Goal: Information Seeking & Learning: Learn about a topic

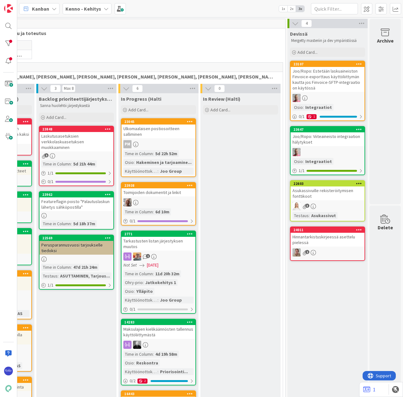
scroll to position [0, 90]
click at [321, 81] on div "Joo/Ropo: Estetään laskuaineiston Finvoice-exporttaus käyttöliittymän kautta jo…" at bounding box center [328, 79] width 74 height 25
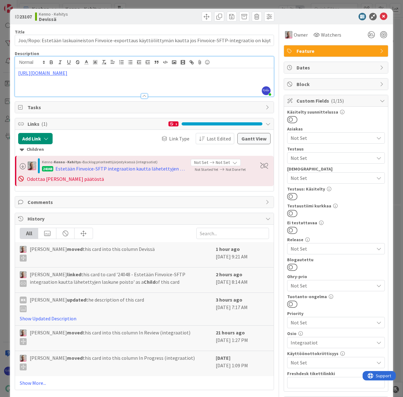
drag, startPoint x: 99, startPoint y: 64, endPoint x: 17, endPoint y: 66, distance: 81.8
click at [17, 66] on div "[PERSON_NAME] just joined [URL][DOMAIN_NAME]" at bounding box center [144, 77] width 259 height 40
copy link "[URL][DOMAIN_NAME]"
click at [328, 156] on span "Not Set" at bounding box center [332, 158] width 83 height 8
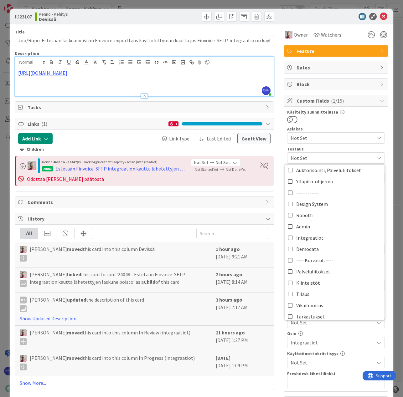
scroll to position [266, 0]
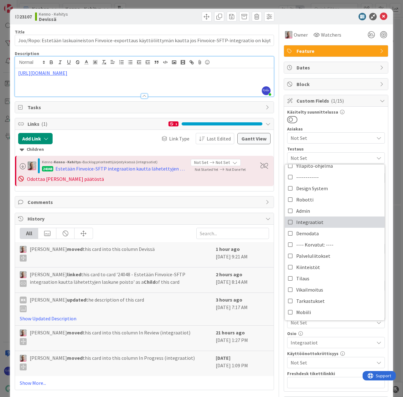
click at [334, 223] on link "Integraatiot" at bounding box center [335, 222] width 100 height 11
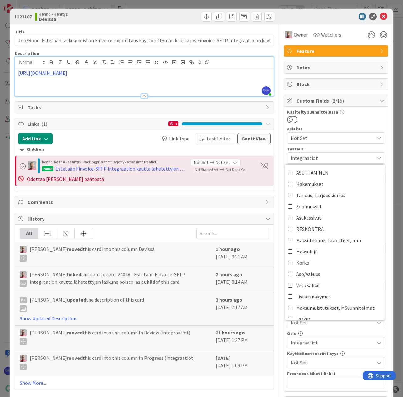
click at [353, 124] on div "Käsitelty suunnittelussa Asiakas Not Set Testaus Integraatiot ASUTTAMINEN Hakem…" at bounding box center [336, 249] width 98 height 279
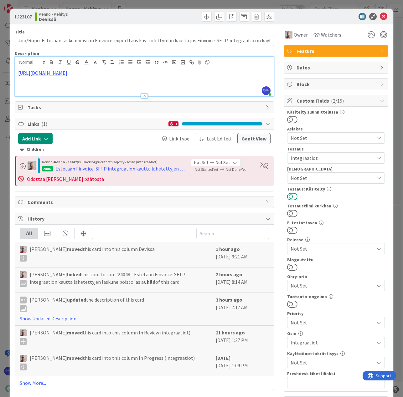
click at [290, 195] on button at bounding box center [292, 197] width 10 height 8
click at [380, 19] on icon at bounding box center [384, 17] width 8 height 8
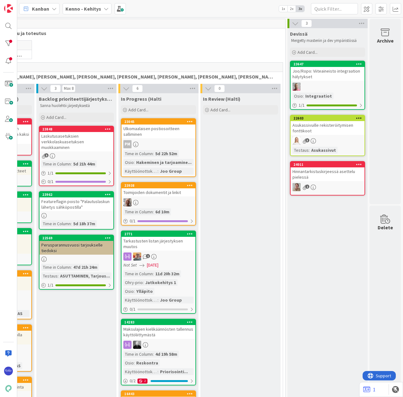
click at [330, 78] on div "Joo/Ropo: Viiteaineisto integraation hälytykset" at bounding box center [328, 74] width 74 height 14
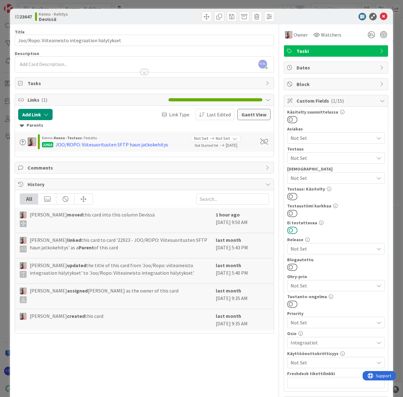
click at [291, 230] on button at bounding box center [292, 230] width 10 height 8
click at [291, 195] on button at bounding box center [292, 197] width 10 height 8
click at [380, 15] on icon at bounding box center [384, 17] width 8 height 8
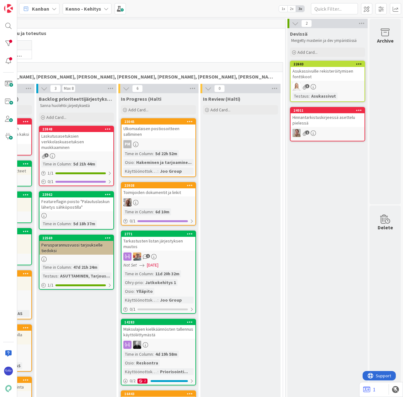
click at [328, 72] on div "Asukassivuille rekisteröitymisen fonttikoot" at bounding box center [328, 74] width 74 height 14
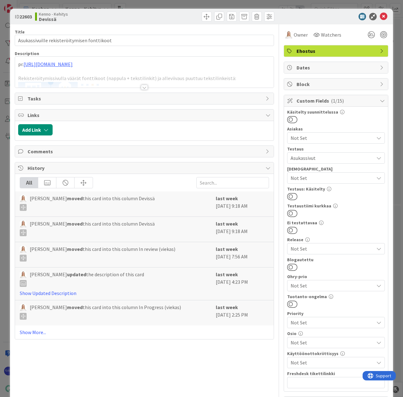
click at [141, 88] on div at bounding box center [144, 87] width 7 height 5
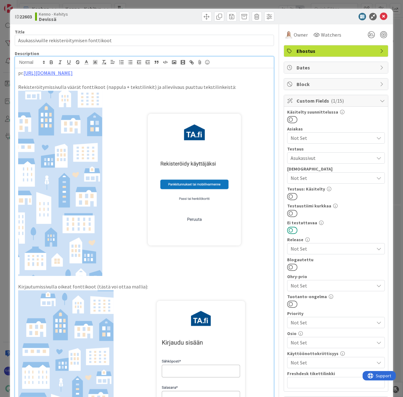
click at [290, 231] on button at bounding box center [292, 230] width 10 height 8
click at [290, 198] on button at bounding box center [292, 197] width 10 height 8
click at [380, 16] on icon at bounding box center [384, 17] width 8 height 8
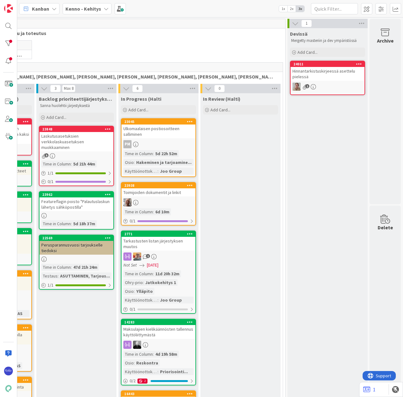
click at [323, 77] on div "Hinnantarkistuskirjeessä asettelu pielessä" at bounding box center [328, 74] width 74 height 14
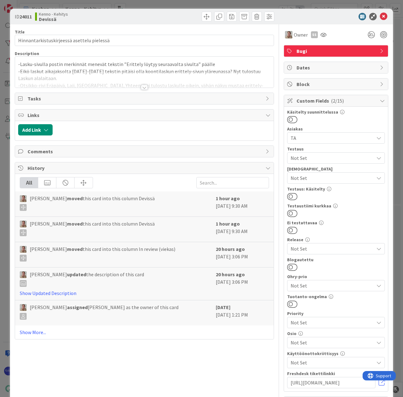
click at [143, 87] on div at bounding box center [144, 87] width 7 height 5
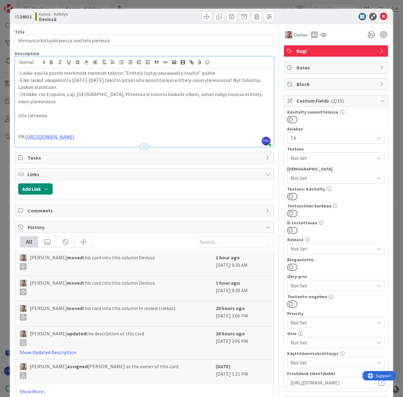
click at [130, 133] on p "PR: [URL][DOMAIN_NAME]" at bounding box center [144, 136] width 252 height 7
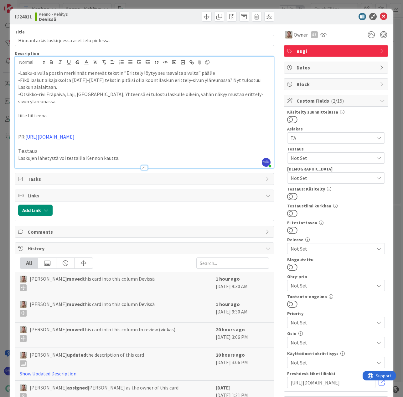
click at [313, 178] on span "Not Set" at bounding box center [332, 178] width 83 height 8
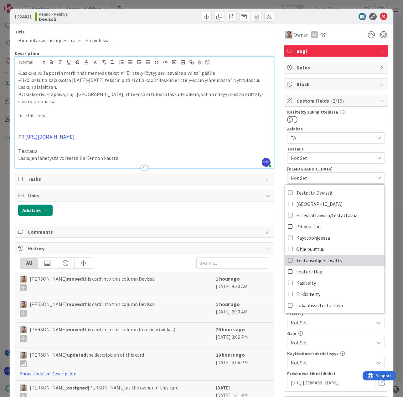
click at [323, 261] on span "Testausohjeet lisätty" at bounding box center [319, 260] width 46 height 9
click at [299, 262] on span "Testausohjeet lisätty" at bounding box center [319, 260] width 46 height 9
click at [346, 123] on div at bounding box center [336, 120] width 98 height 8
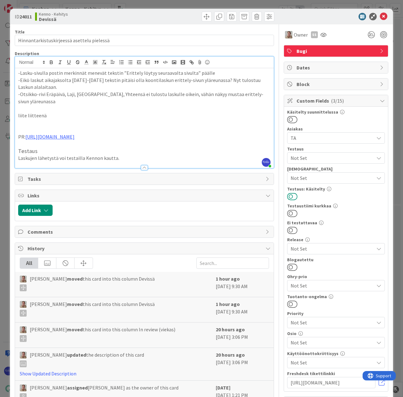
click at [290, 198] on button at bounding box center [292, 197] width 10 height 8
click at [331, 156] on span "Not Set" at bounding box center [332, 158] width 83 height 8
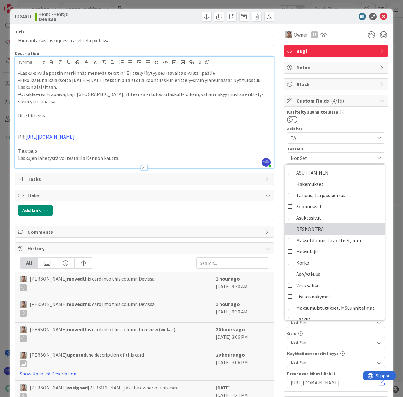
click at [337, 230] on link "RESKONTRA" at bounding box center [335, 229] width 100 height 11
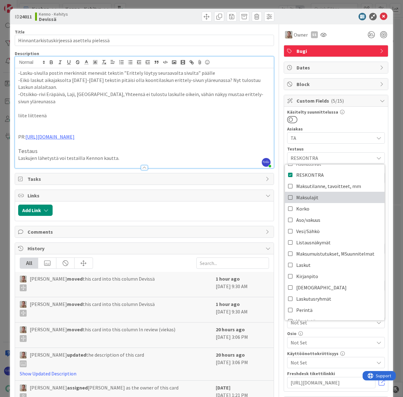
scroll to position [63, 0]
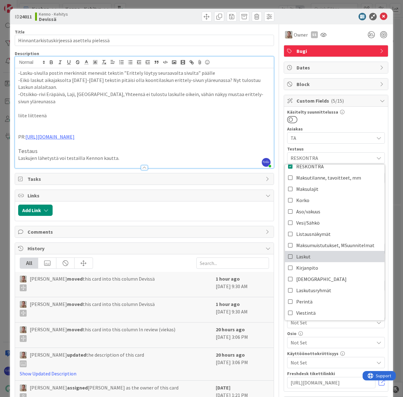
click at [336, 254] on link "Laskut" at bounding box center [335, 256] width 100 height 11
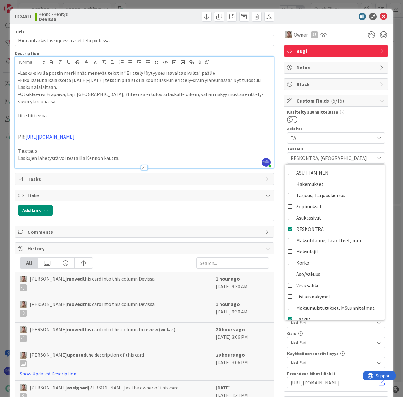
click at [354, 118] on div at bounding box center [336, 120] width 98 height 8
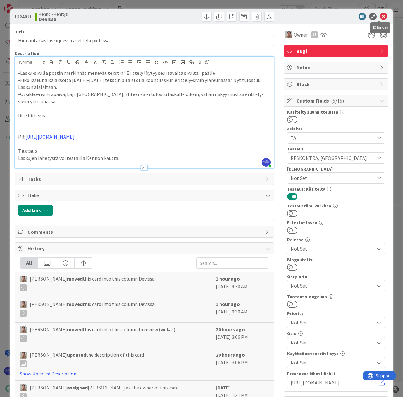
click at [380, 15] on icon at bounding box center [384, 17] width 8 height 8
